Goal: Browse casually

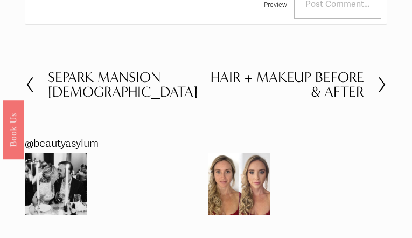
scroll to position [968, 0]
